Goal: Entertainment & Leisure: Consume media (video, audio)

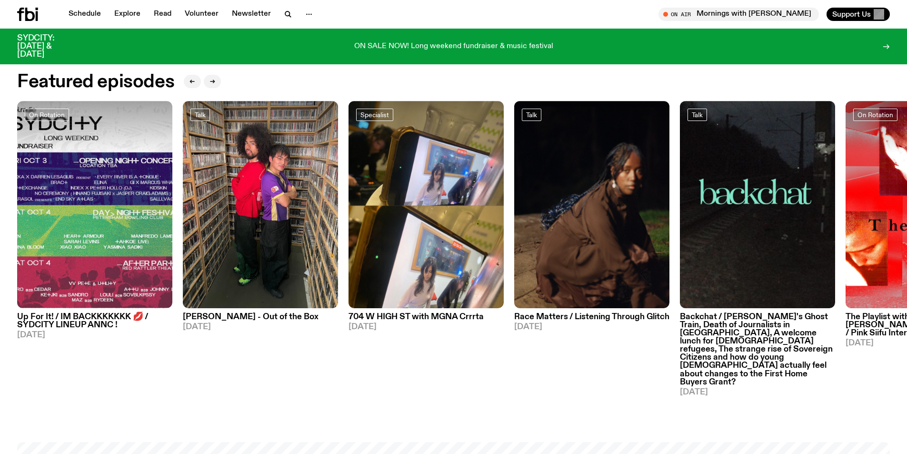
scroll to position [517, 0]
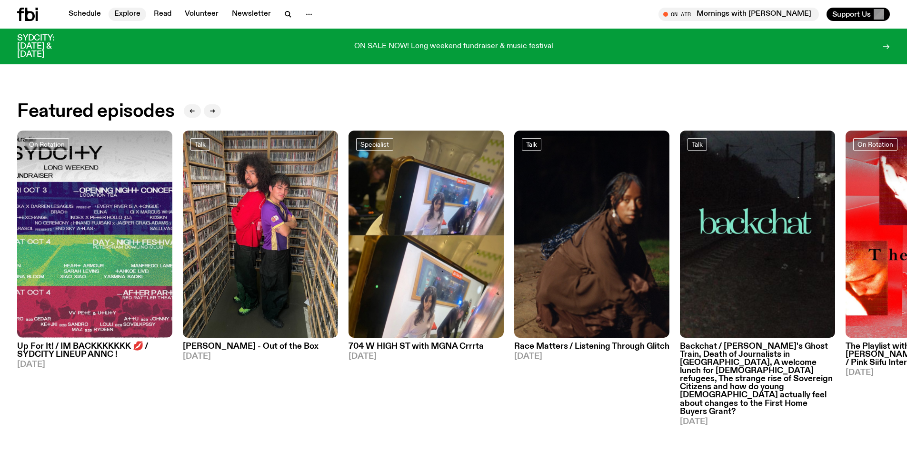
click at [126, 12] on link "Explore" at bounding box center [128, 14] width 38 height 13
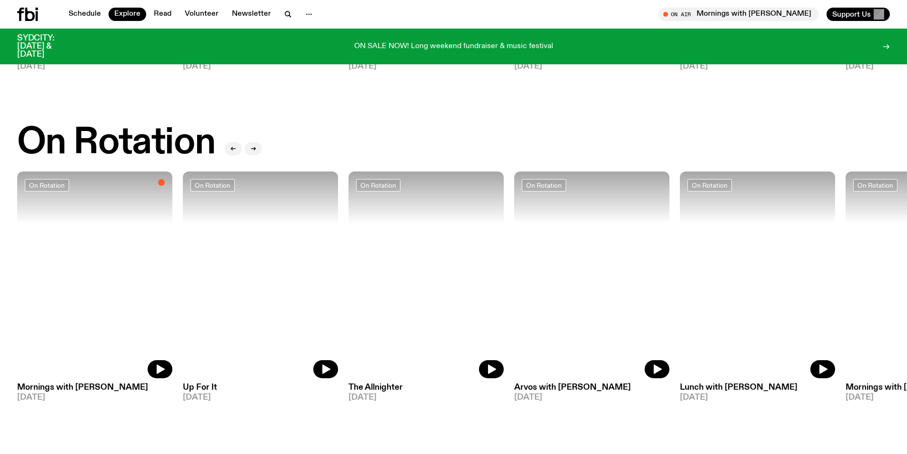
scroll to position [327, 0]
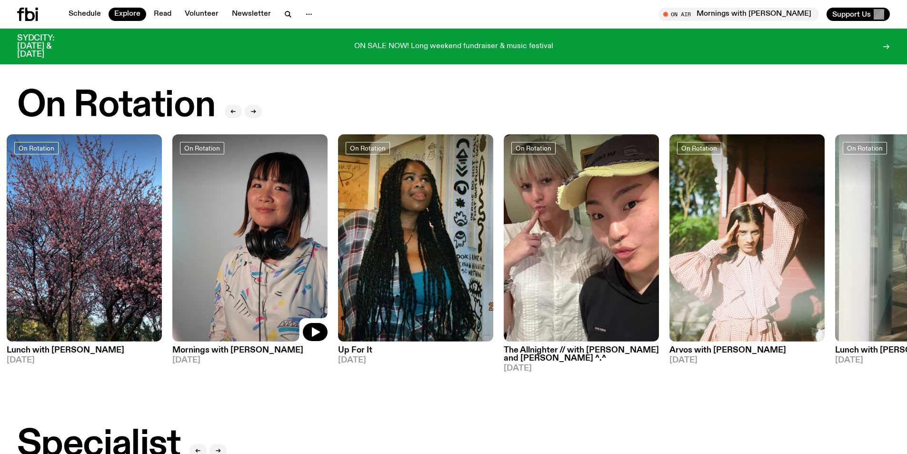
drag, startPoint x: 859, startPoint y: 301, endPoint x: 186, endPoint y: 292, distance: 673.2
click at [186, 292] on img at bounding box center [249, 237] width 155 height 207
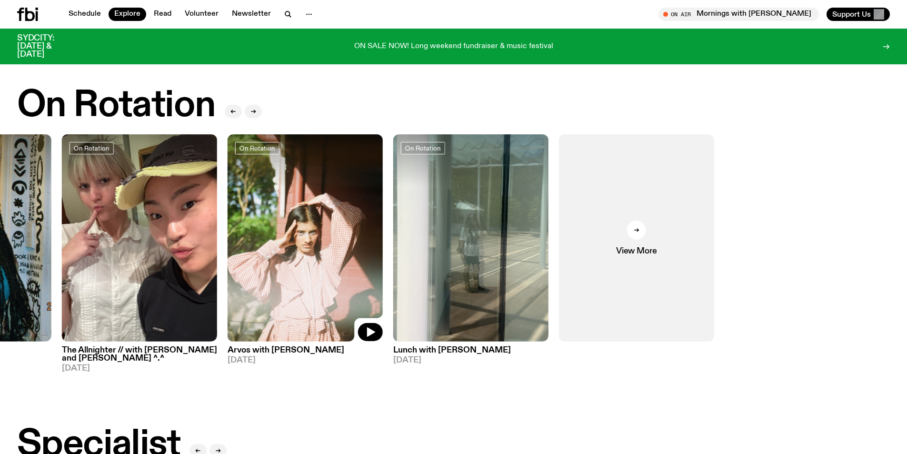
drag, startPoint x: 758, startPoint y: 239, endPoint x: 141, endPoint y: 266, distance: 617.5
click at [116, 271] on div "On Rotation Mornings with [PERSON_NAME] [DATE] On Rotation Up For It [DATE] On …" at bounding box center [453, 253] width 873 height 238
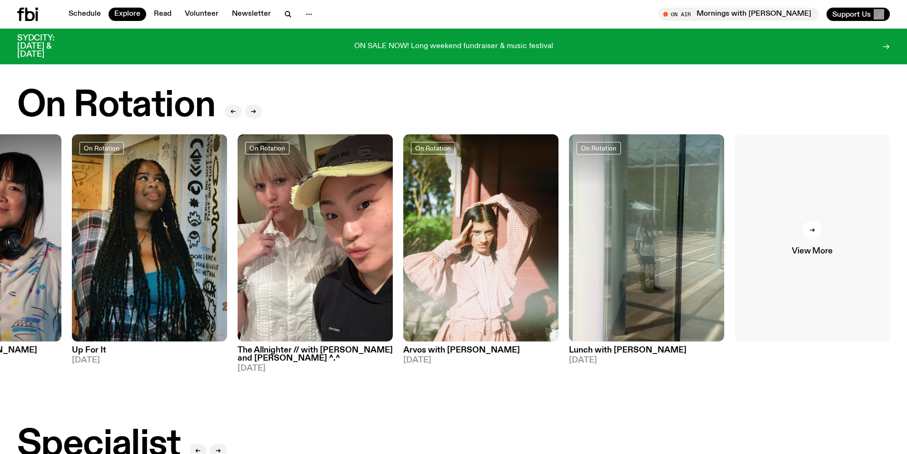
click at [808, 255] on link "View More" at bounding box center [812, 237] width 155 height 207
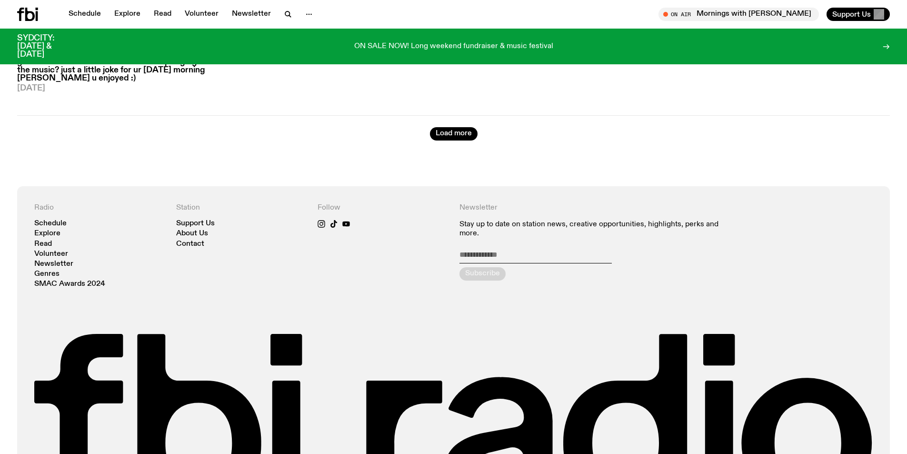
scroll to position [1898, 0]
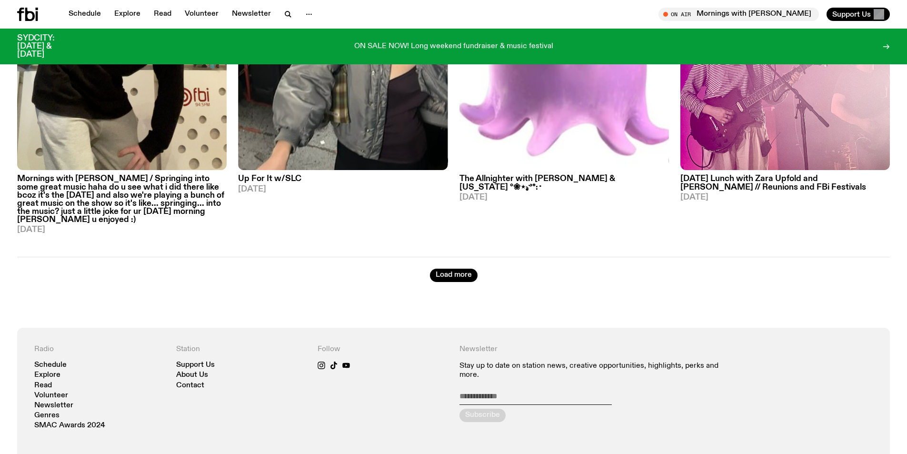
click at [38, 10] on icon at bounding box center [37, 9] width 2 height 2
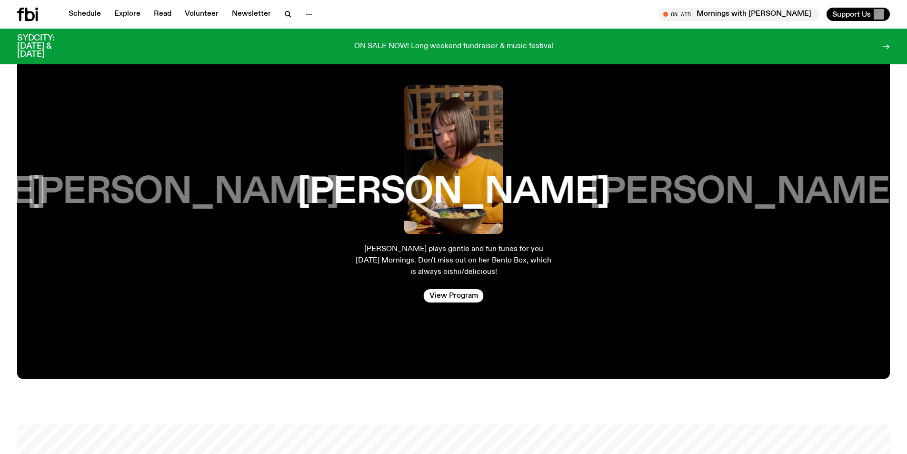
scroll to position [1802, 0]
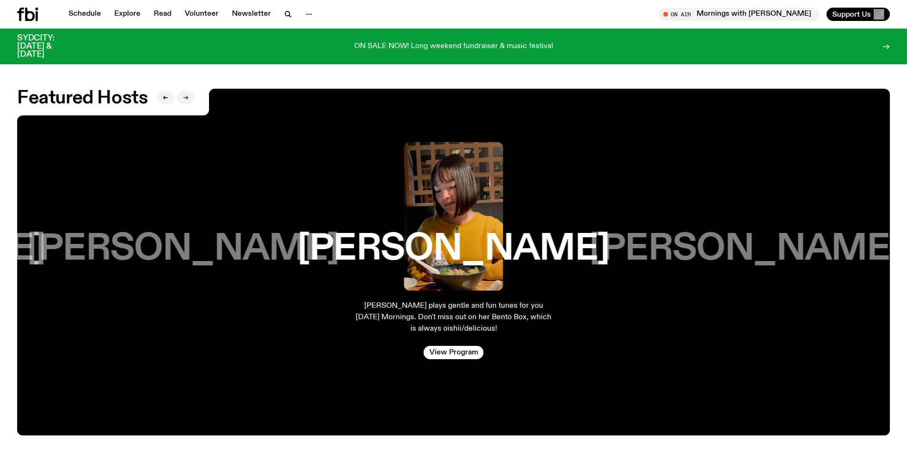
click at [192, 91] on button "button" at bounding box center [185, 97] width 17 height 13
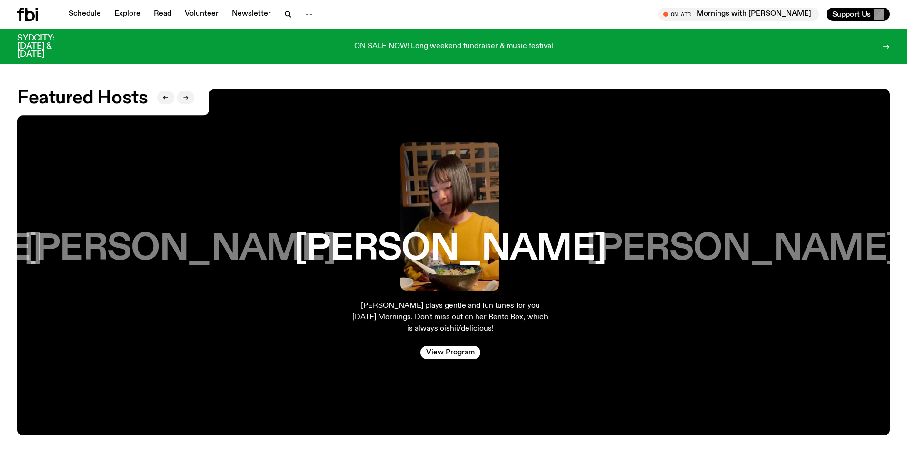
click at [191, 91] on button "button" at bounding box center [185, 97] width 17 height 13
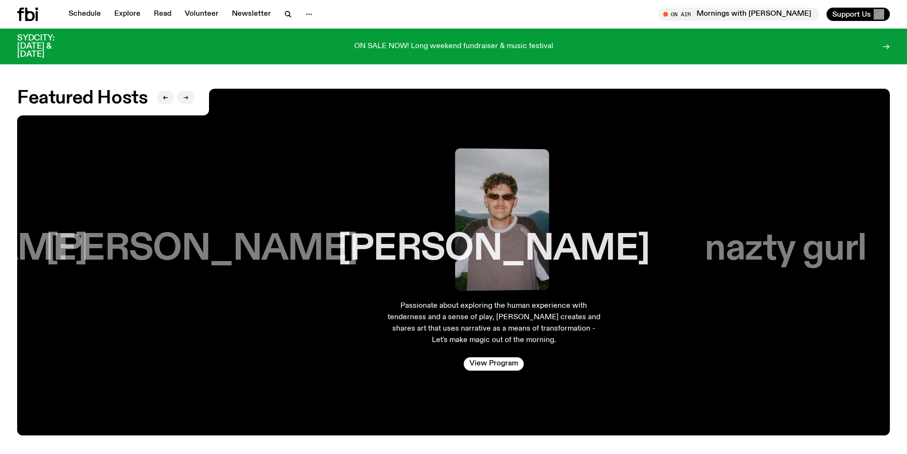
click at [191, 91] on button "button" at bounding box center [185, 97] width 17 height 13
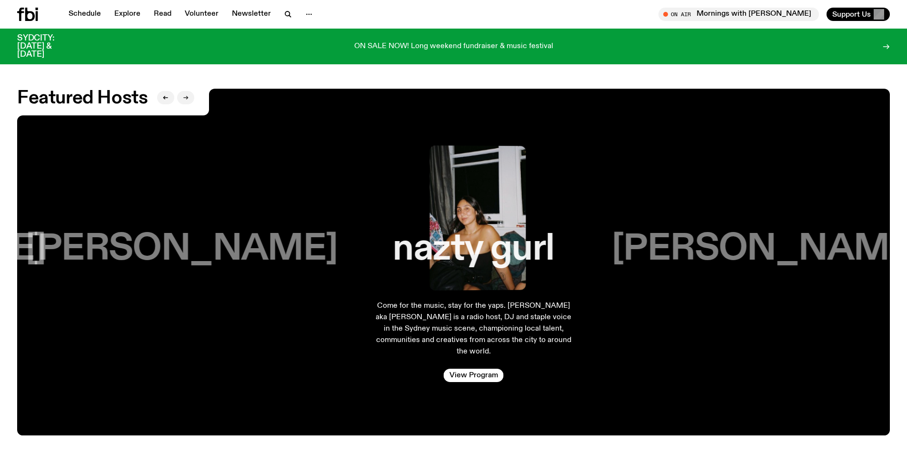
click at [191, 91] on button "button" at bounding box center [185, 97] width 17 height 13
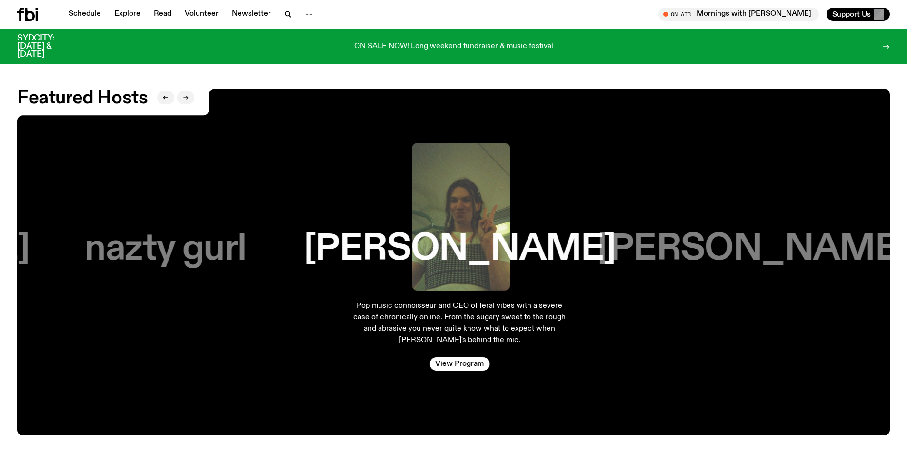
click at [191, 91] on button "button" at bounding box center [185, 97] width 17 height 13
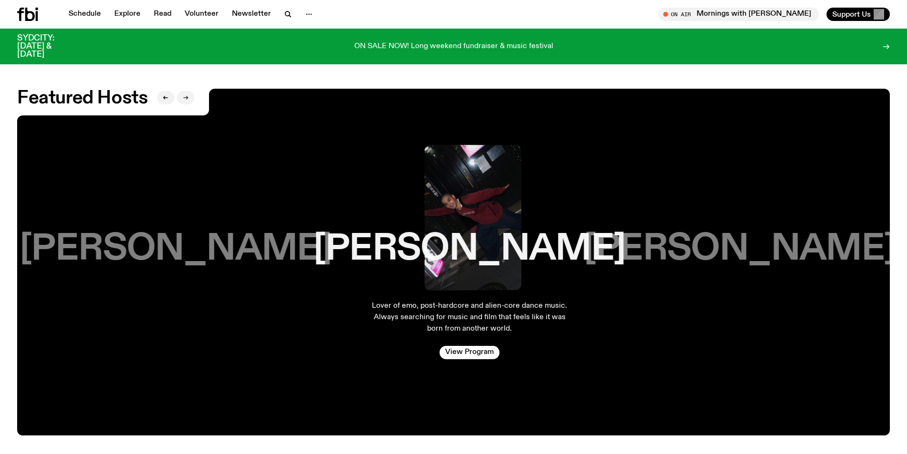
click at [191, 91] on button "button" at bounding box center [185, 97] width 17 height 13
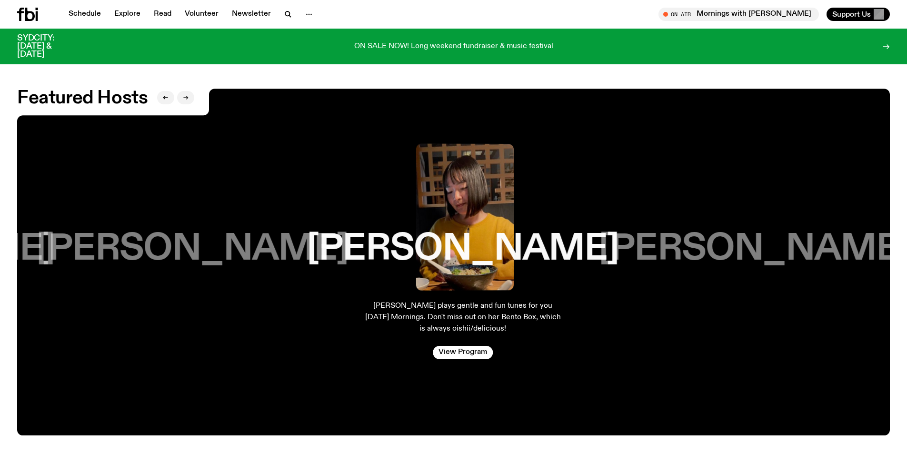
click at [191, 91] on button "button" at bounding box center [185, 97] width 17 height 13
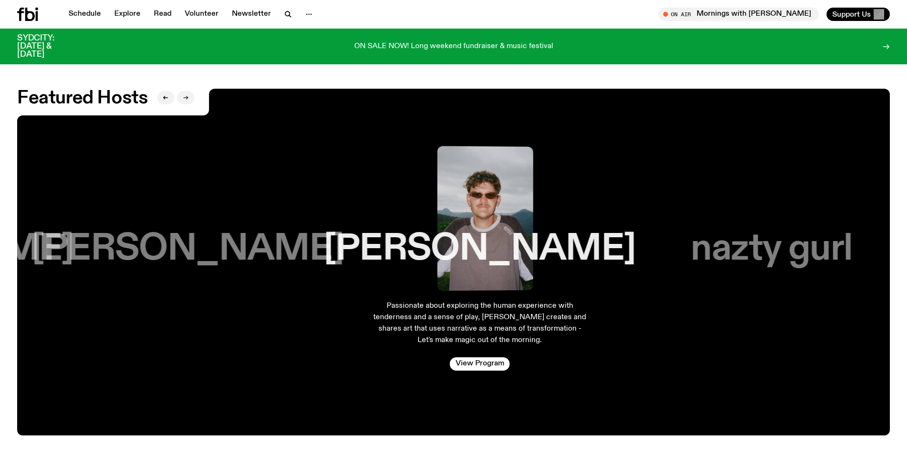
click at [191, 91] on button "button" at bounding box center [185, 97] width 17 height 13
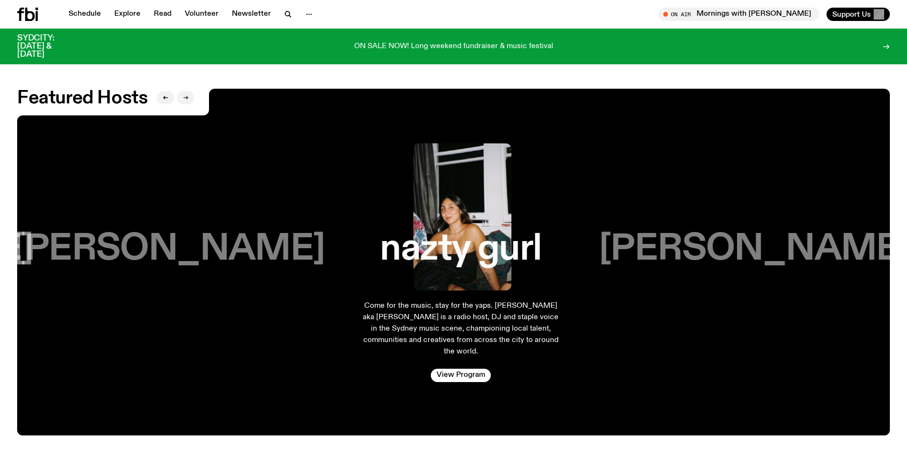
click at [191, 91] on button "button" at bounding box center [185, 97] width 17 height 13
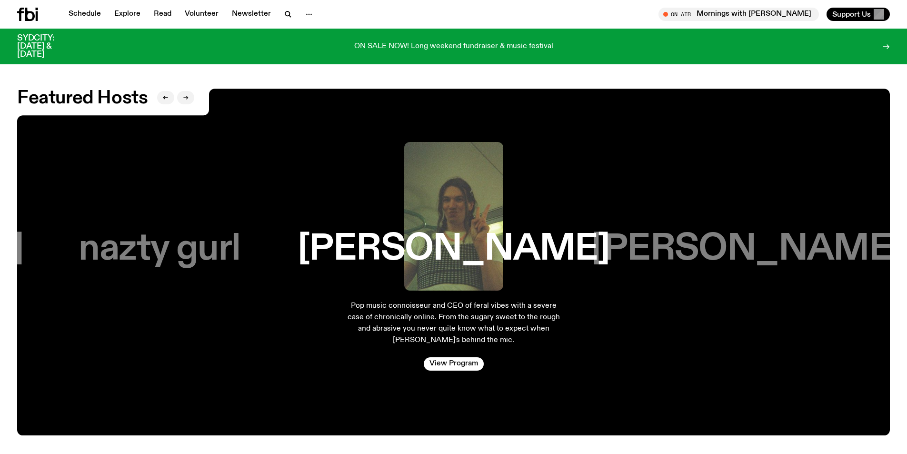
click at [191, 91] on button "button" at bounding box center [185, 97] width 17 height 13
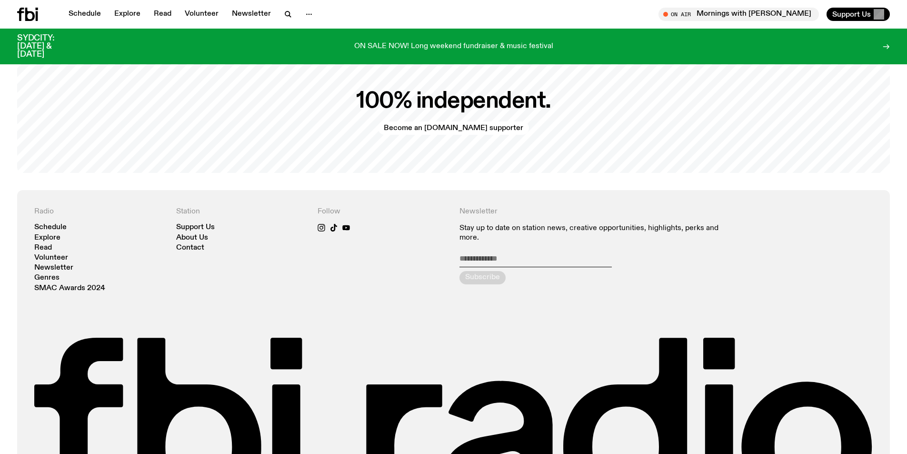
scroll to position [2278, 0]
